Goal: Task Accomplishment & Management: Use online tool/utility

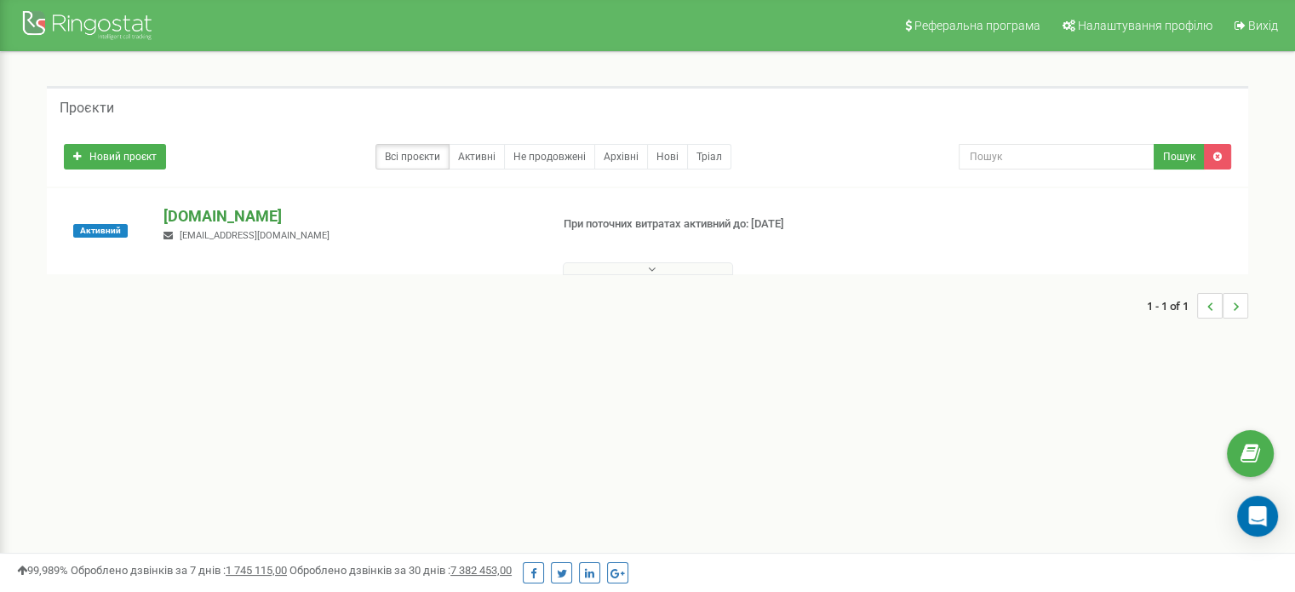
click at [222, 211] on p "[DOMAIN_NAME]" at bounding box center [349, 216] width 372 height 22
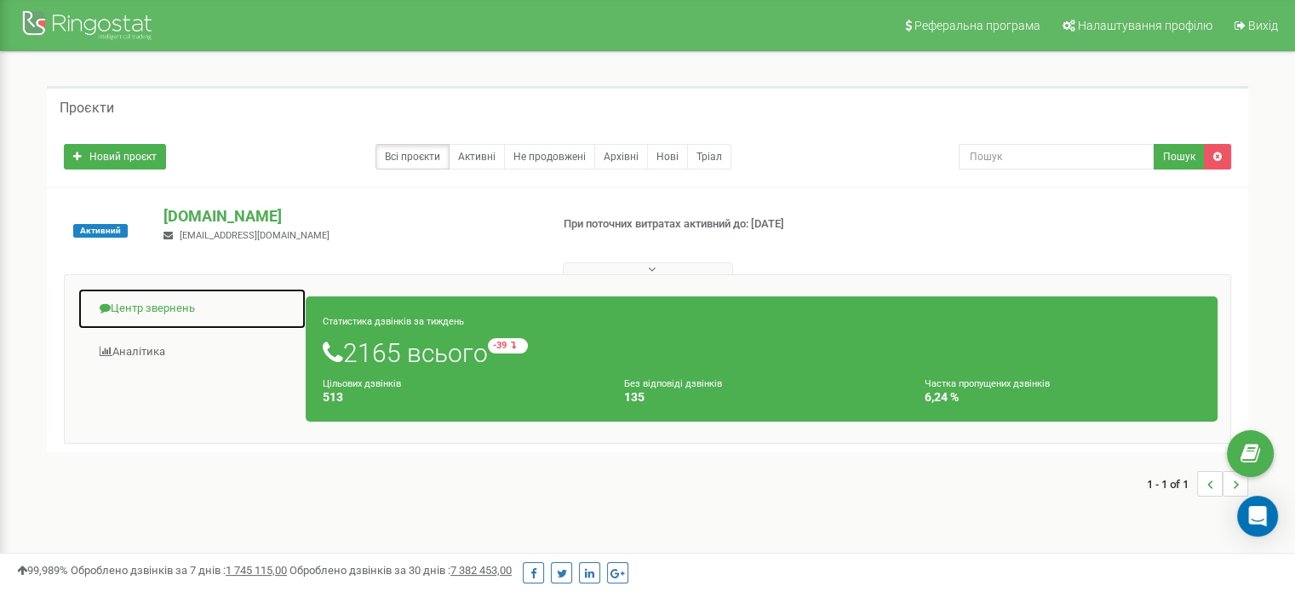
click at [139, 315] on link "Центр звернень" at bounding box center [191, 309] width 229 height 42
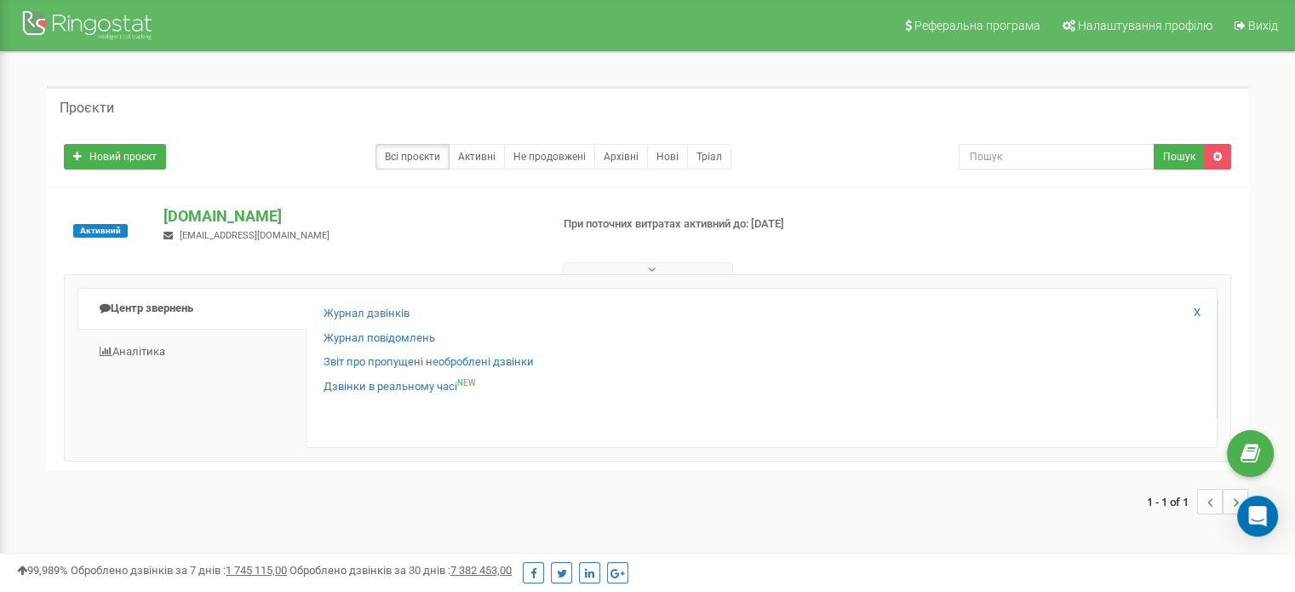
drag, startPoint x: 1025, startPoint y: 545, endPoint x: 830, endPoint y: 462, distance: 211.7
click at [1025, 546] on div "Проєкти Новий проєкт Всі проєкти Активні Не продовжені Архівні [GEOGRAPHIC_DATA…" at bounding box center [647, 308] width 1269 height 513
click at [392, 320] on link "Журнал дзвінків" at bounding box center [367, 314] width 86 height 16
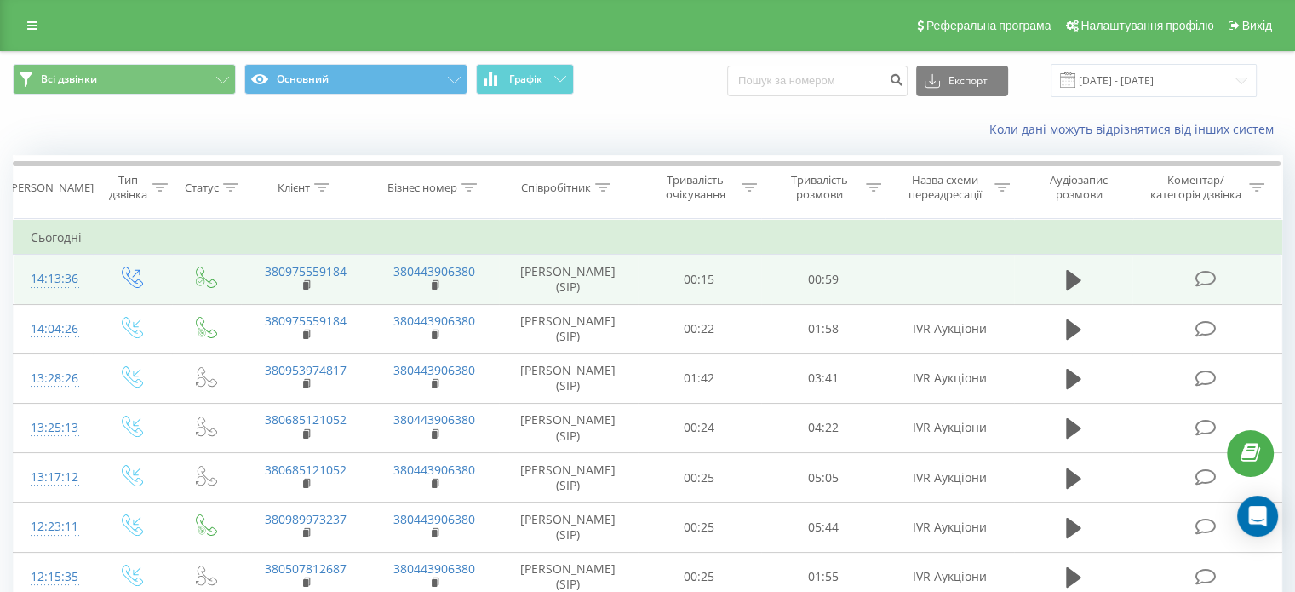
click at [1059, 275] on td at bounding box center [1073, 279] width 119 height 49
click at [1068, 277] on icon at bounding box center [1073, 280] width 15 height 20
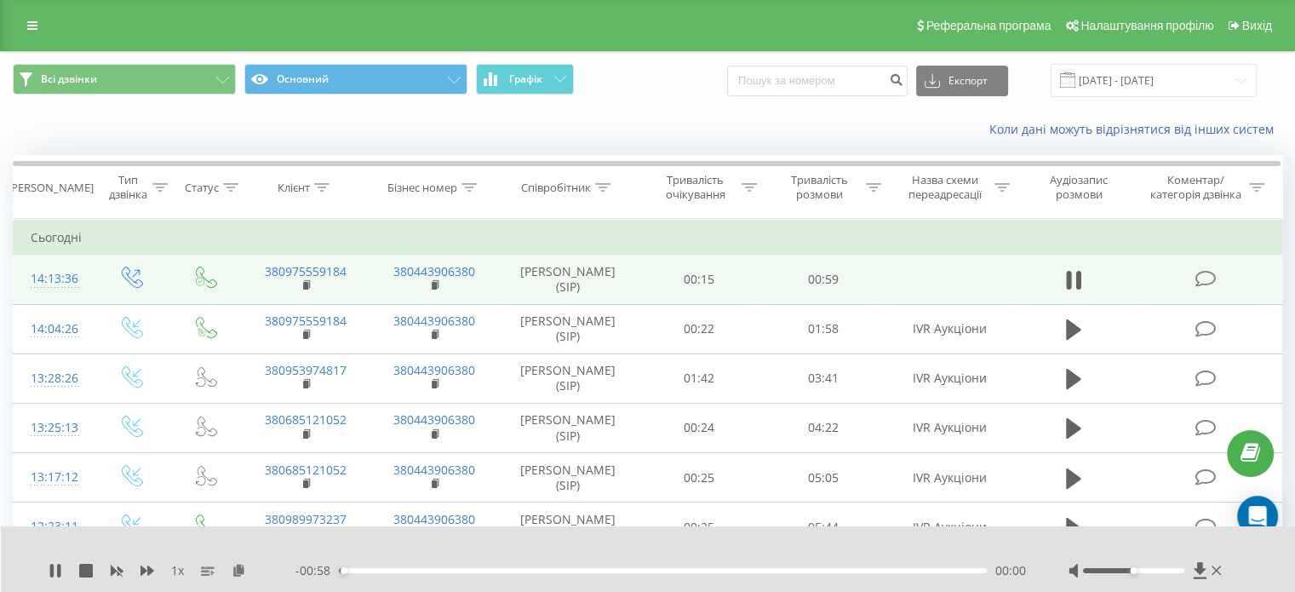
click at [392, 570] on div "00:00" at bounding box center [663, 570] width 648 height 5
click at [306, 286] on rect at bounding box center [305, 286] width 5 height 8
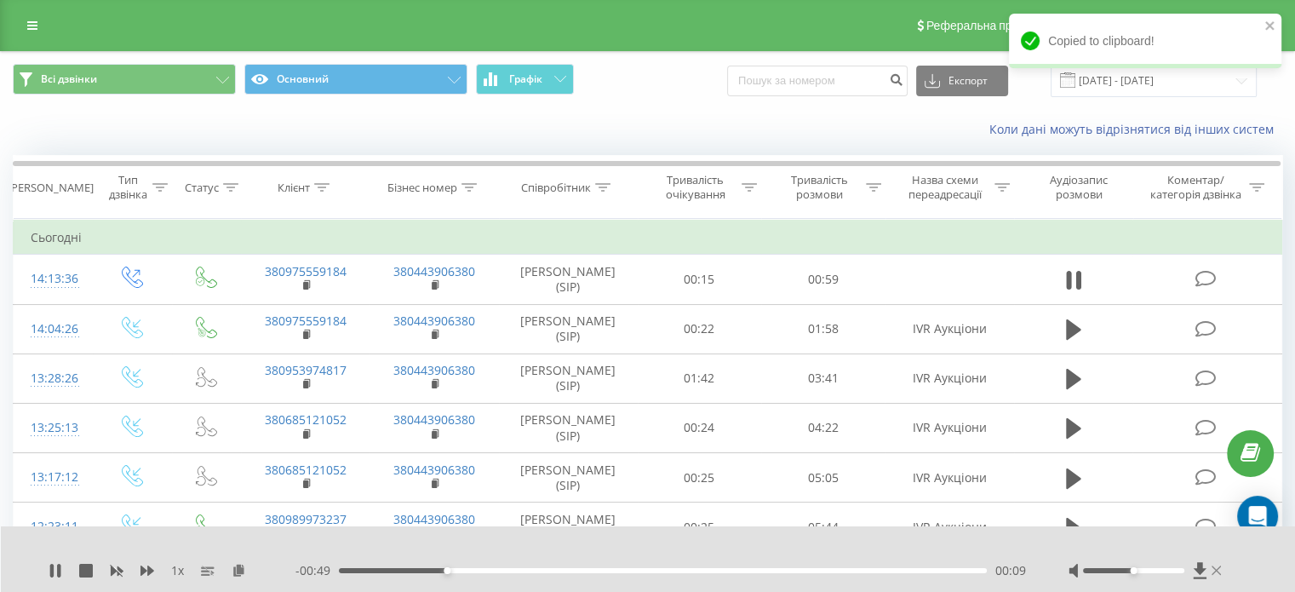
click at [1214, 573] on icon at bounding box center [1216, 571] width 10 height 14
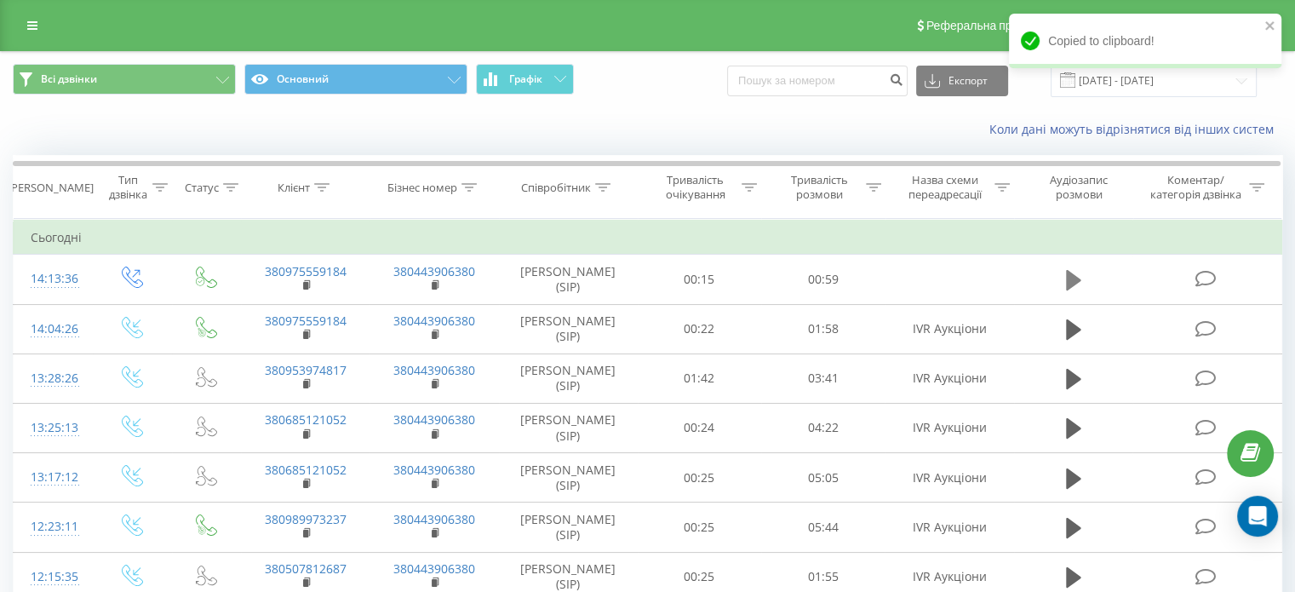
click at [1064, 287] on button at bounding box center [1074, 280] width 26 height 26
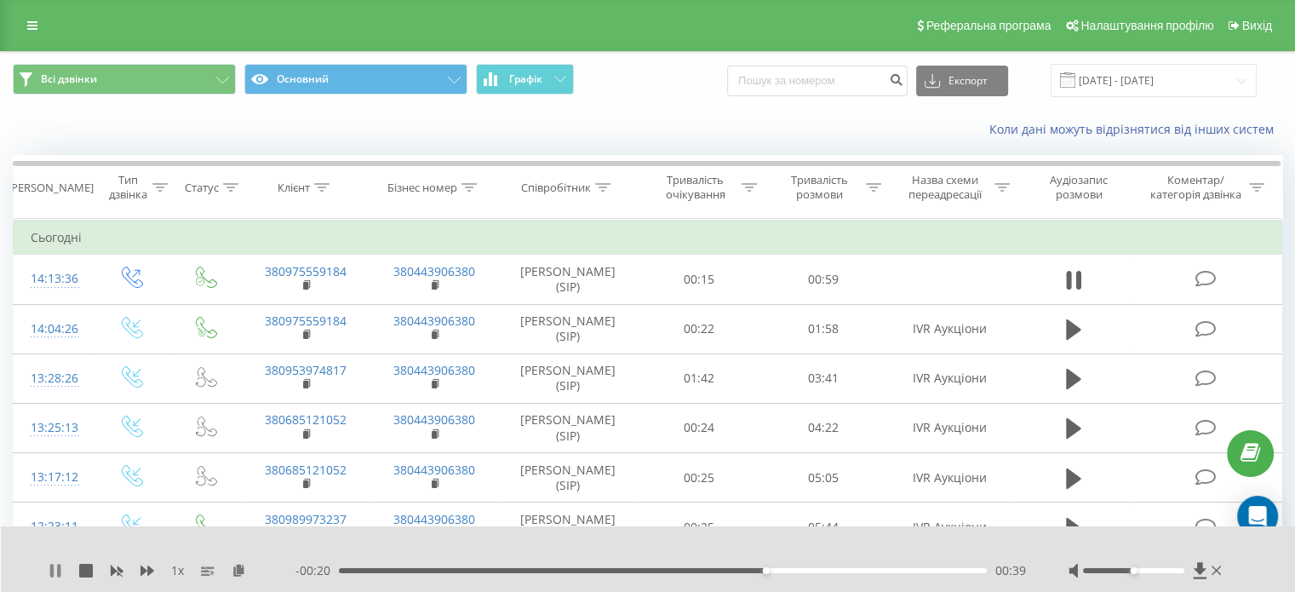
click at [58, 566] on icon at bounding box center [58, 571] width 3 height 14
click at [724, 138] on div "Коли дані можуть відрізнятися вiд інших систем" at bounding box center [647, 129] width 1293 height 41
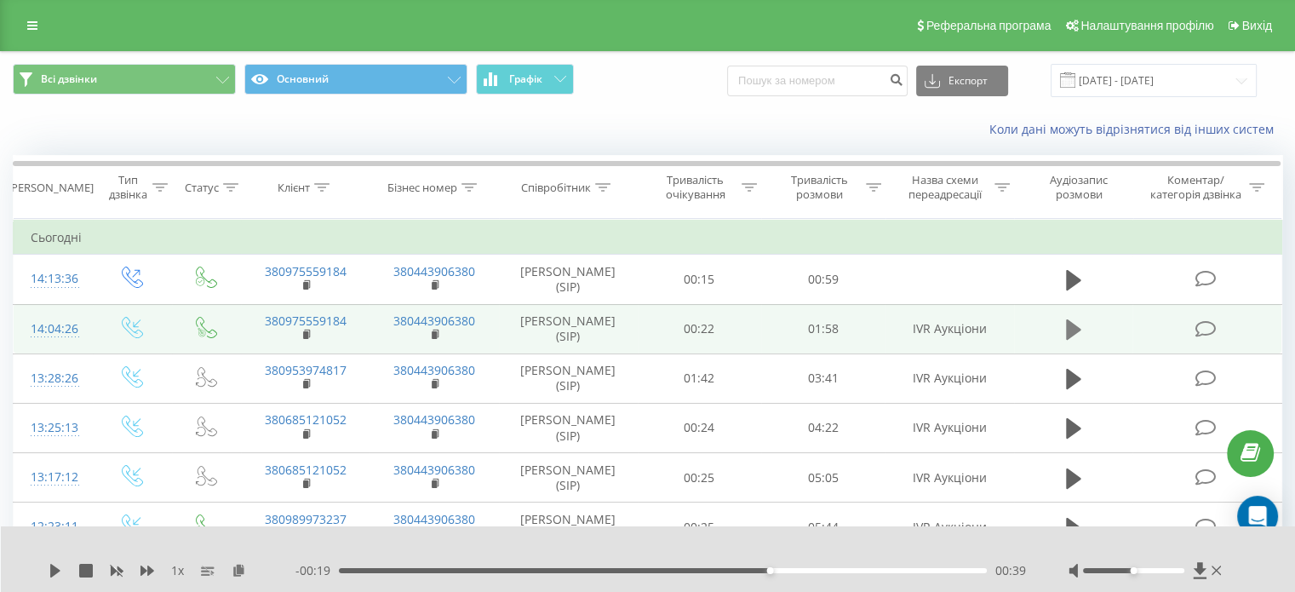
click at [1062, 325] on button at bounding box center [1074, 330] width 26 height 26
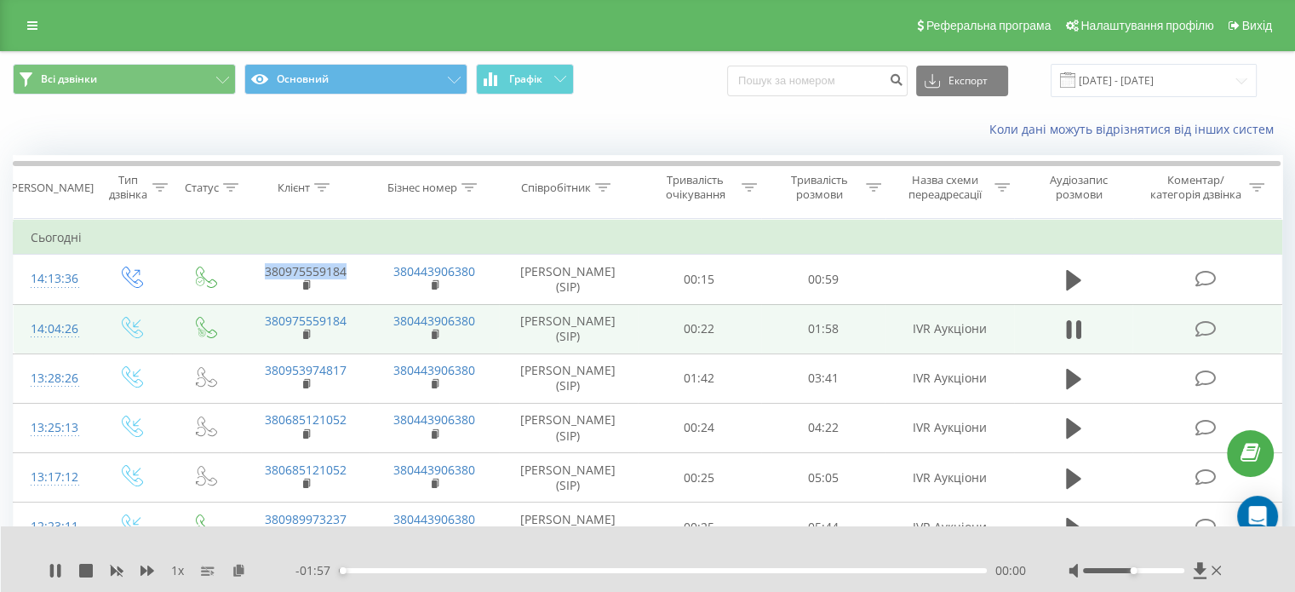
click at [364, 569] on div "00:00" at bounding box center [663, 570] width 648 height 5
drag, startPoint x: 395, startPoint y: 570, endPoint x: 411, endPoint y: 571, distance: 16.2
click at [398, 570] on div "00:10" at bounding box center [663, 570] width 648 height 5
drag, startPoint x: 377, startPoint y: 581, endPoint x: 364, endPoint y: 575, distance: 14.9
click at [367, 576] on div "1 x - 01:46 00:11 00:11" at bounding box center [648, 559] width 1295 height 66
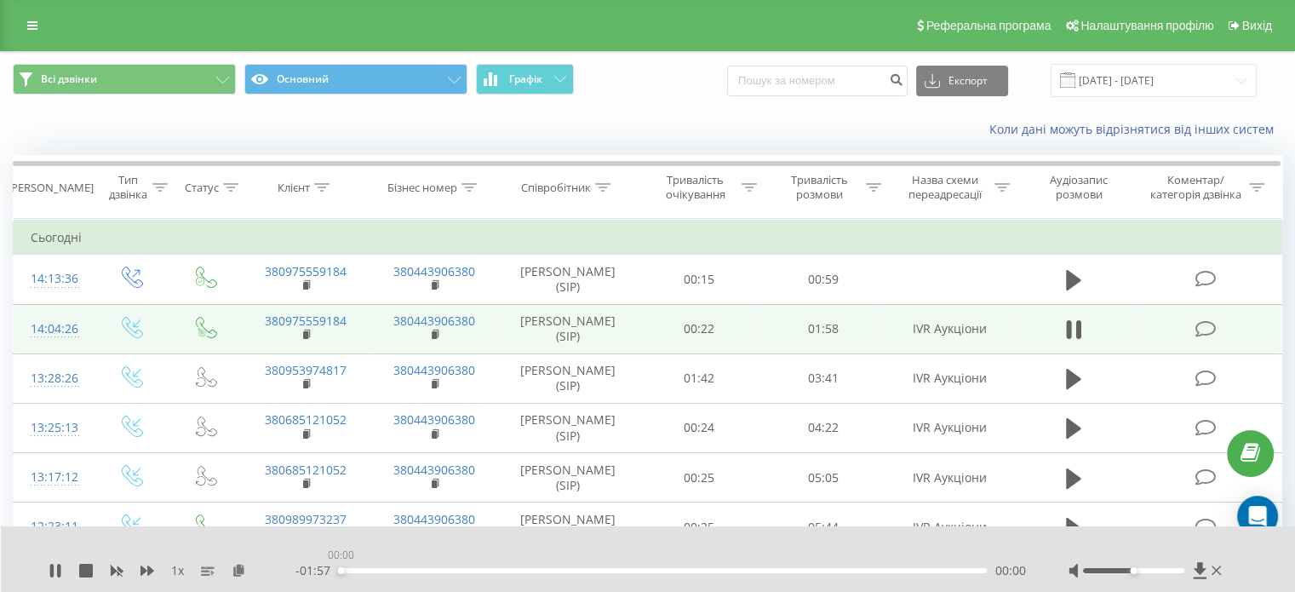
click at [341, 571] on div "00:00" at bounding box center [663, 570] width 648 height 5
click at [169, 565] on div "1 x" at bounding box center [172, 570] width 247 height 17
click at [172, 567] on span "1 x" at bounding box center [177, 570] width 13 height 17
click at [427, 536] on div "1 x - 01:53 00:04 00:04" at bounding box center [648, 559] width 1295 height 66
click at [393, 570] on div "00:06" at bounding box center [663, 570] width 648 height 5
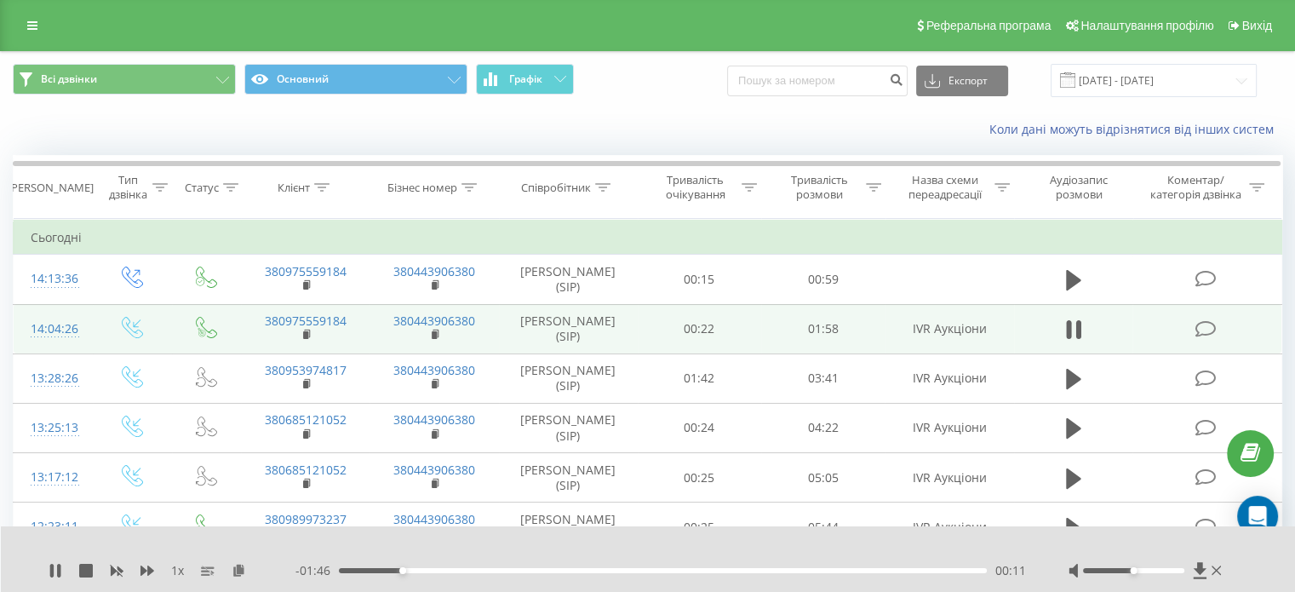
click at [429, 571] on div "00:11" at bounding box center [663, 570] width 648 height 5
click at [458, 571] on div "00:17" at bounding box center [663, 570] width 648 height 5
click at [491, 570] on div "00:27" at bounding box center [663, 570] width 648 height 5
click at [358, 121] on div "Коли дані можуть відрізнятися вiд інших систем" at bounding box center [647, 129] width 1293 height 41
drag, startPoint x: 21, startPoint y: 11, endPoint x: 88, endPoint y: 58, distance: 81.3
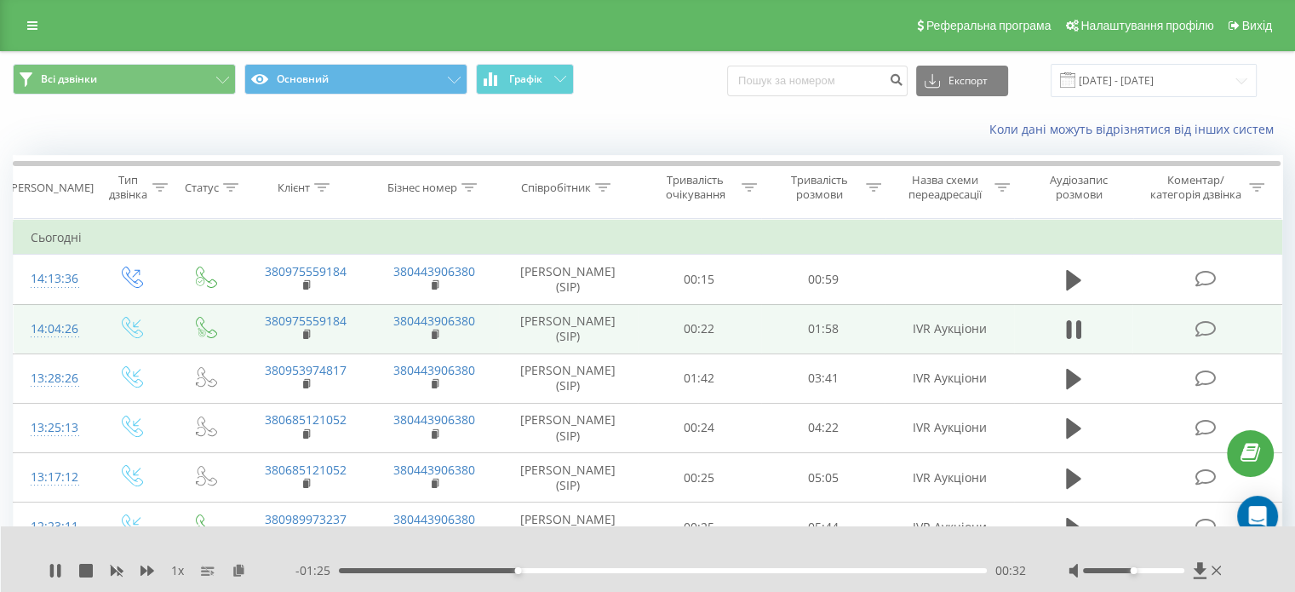
click at [24, 20] on div "Реферальна програма Налаштування профілю Вихід" at bounding box center [647, 25] width 1295 height 51
click at [1217, 578] on div at bounding box center [1146, 570] width 157 height 17
click at [1217, 576] on icon at bounding box center [1216, 571] width 10 height 14
